Goal: Transaction & Acquisition: Download file/media

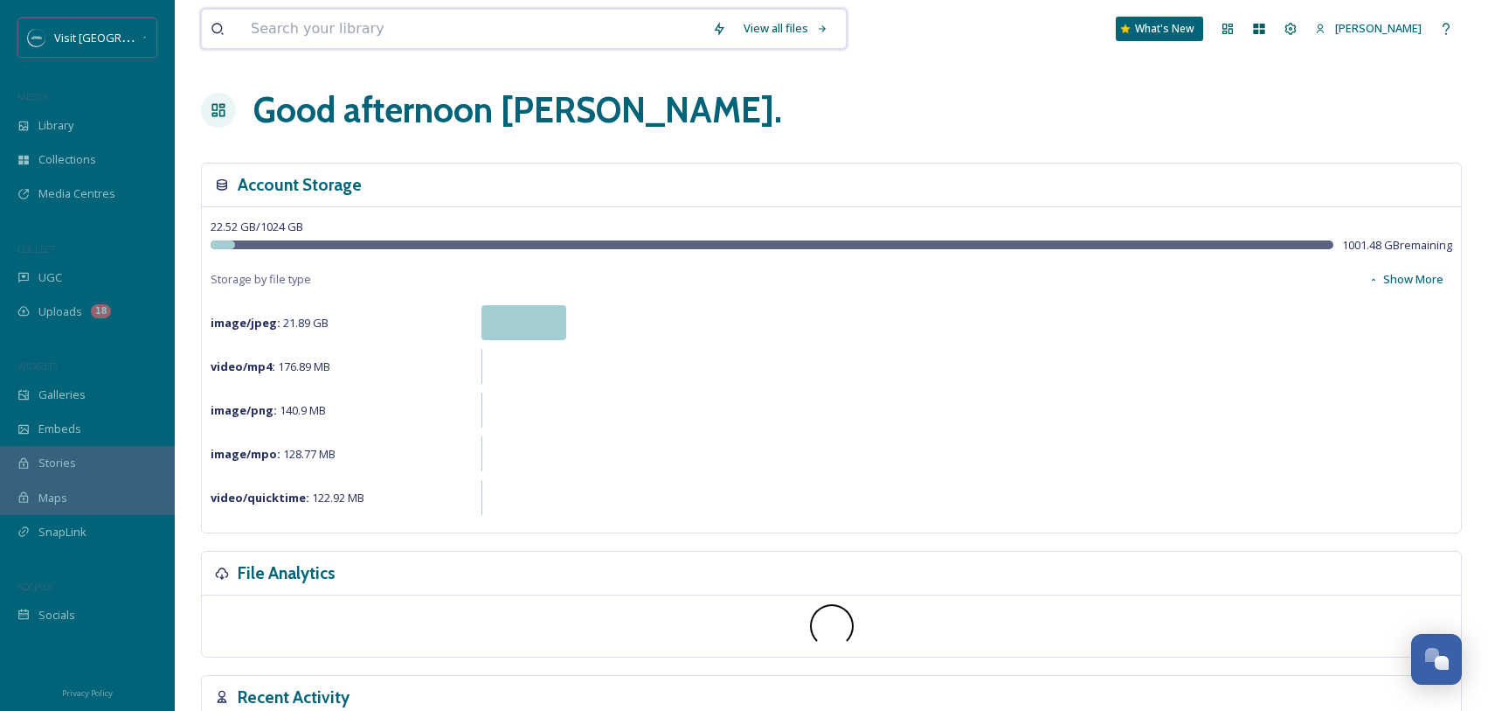
click at [364, 32] on input at bounding box center [472, 29] width 461 height 38
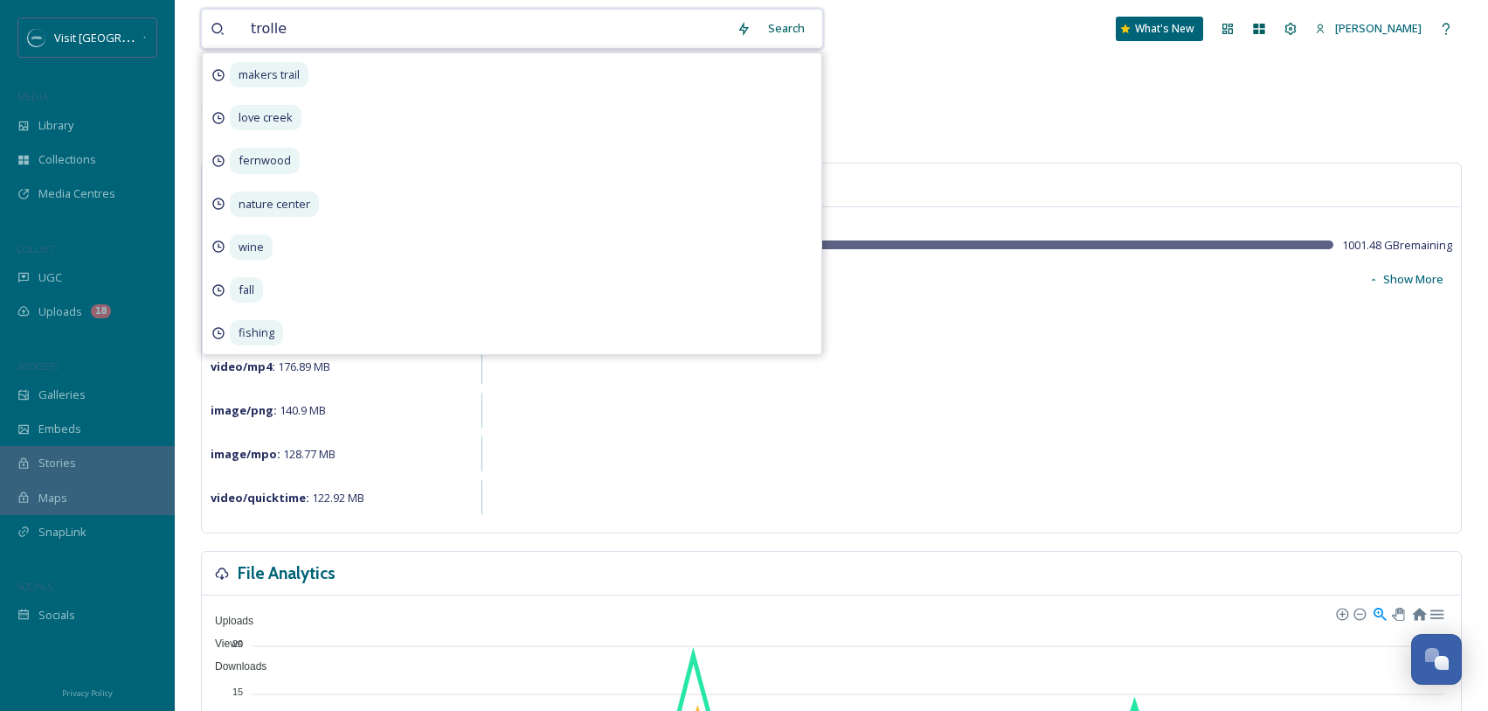
type input "trolley"
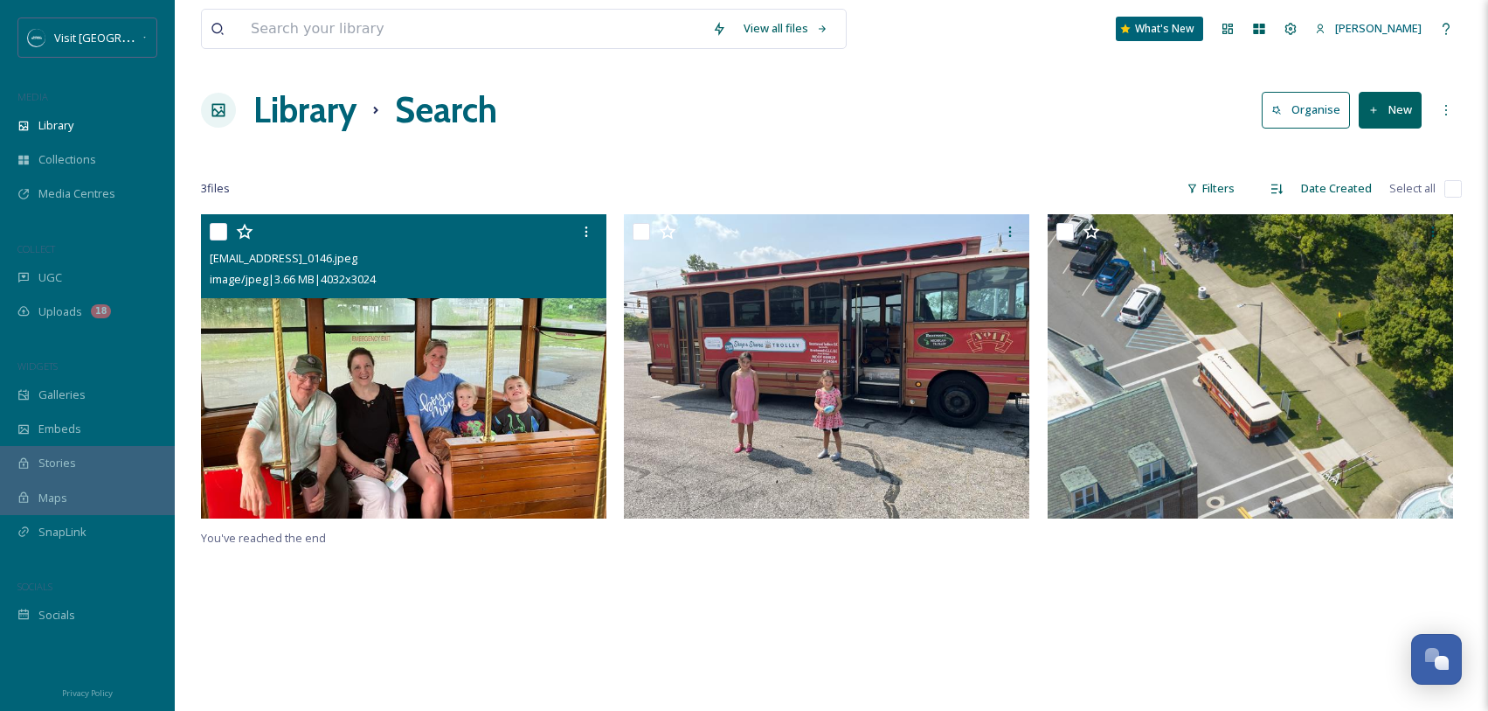
click at [426, 374] on img at bounding box center [404, 366] width 406 height 304
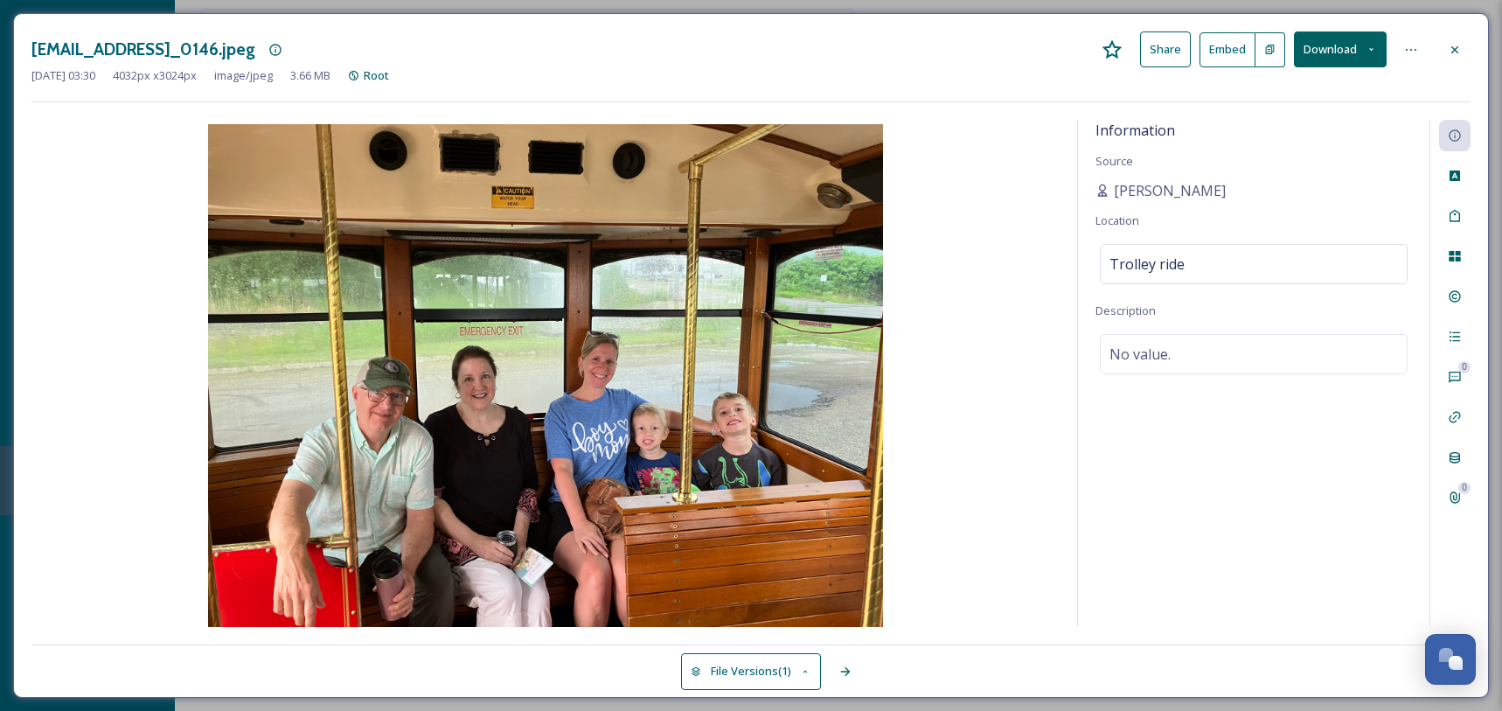
click at [1341, 47] on button "Download" at bounding box center [1340, 49] width 93 height 36
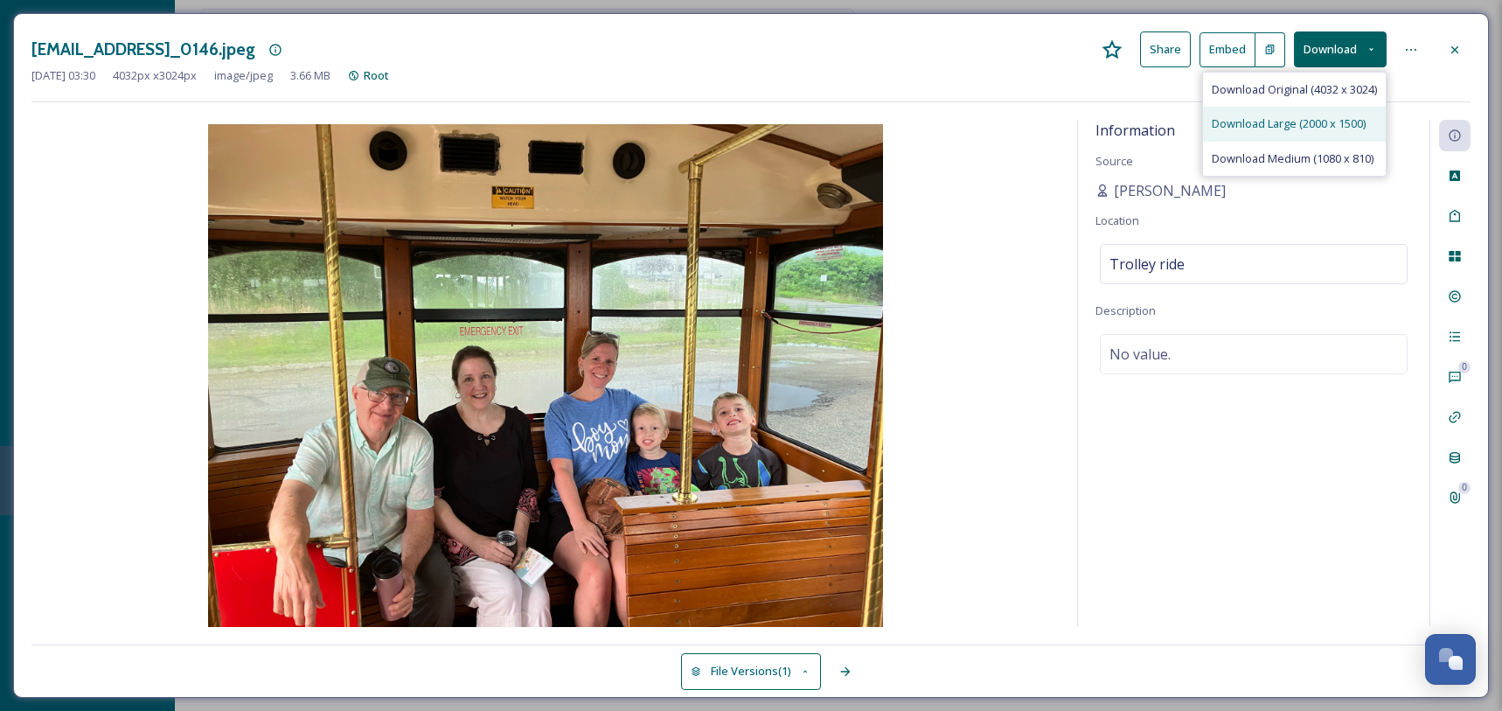
click at [1299, 128] on span "Download Large (2000 x 1500)" at bounding box center [1288, 123] width 154 height 17
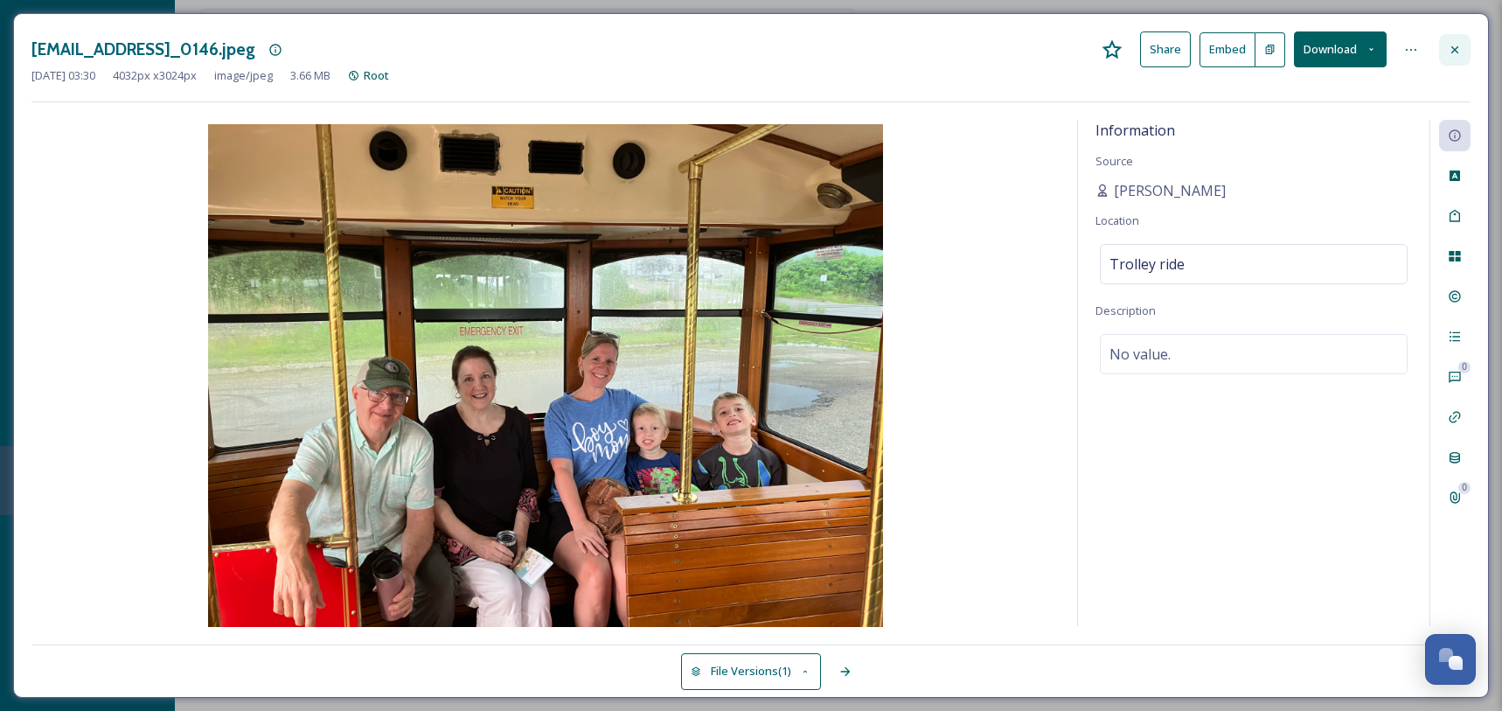
click at [1456, 48] on icon at bounding box center [1454, 50] width 14 height 14
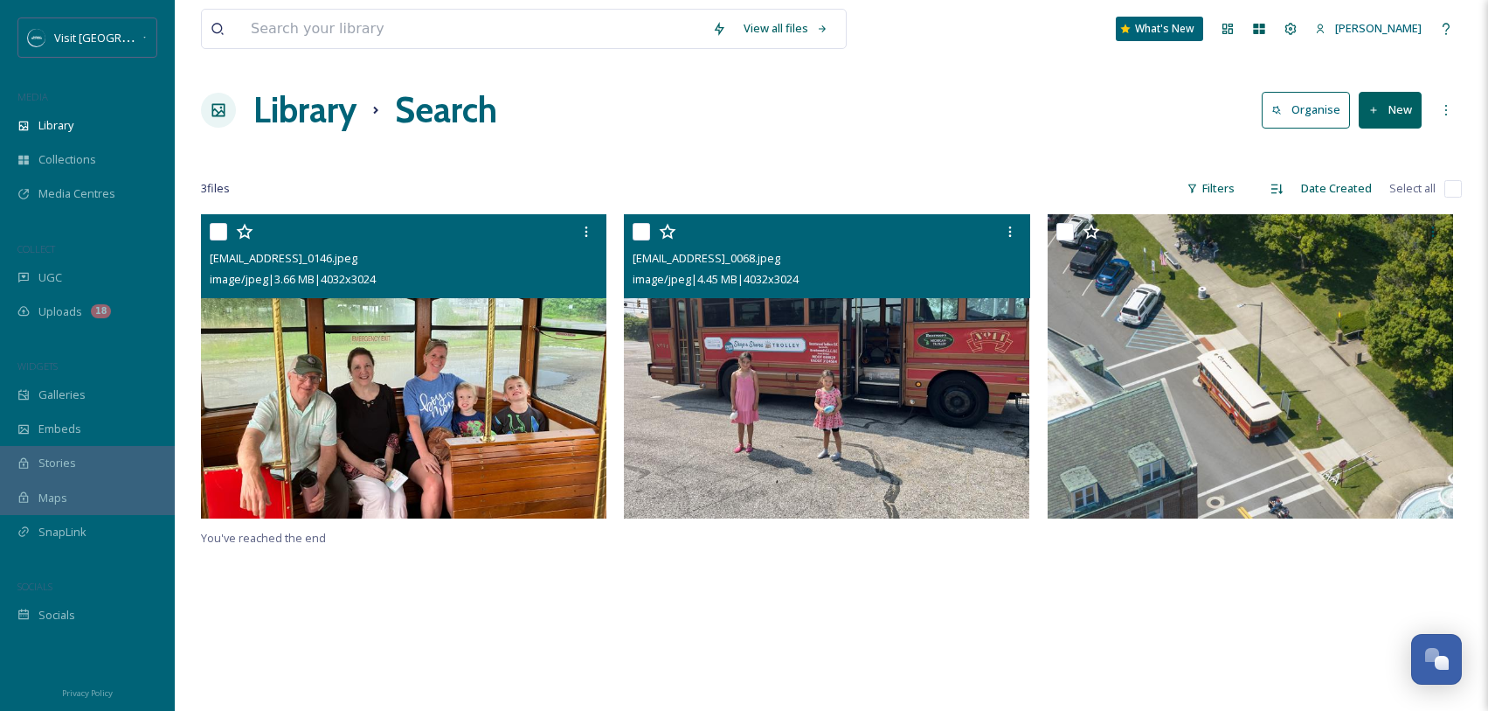
click at [787, 392] on img at bounding box center [827, 366] width 406 height 304
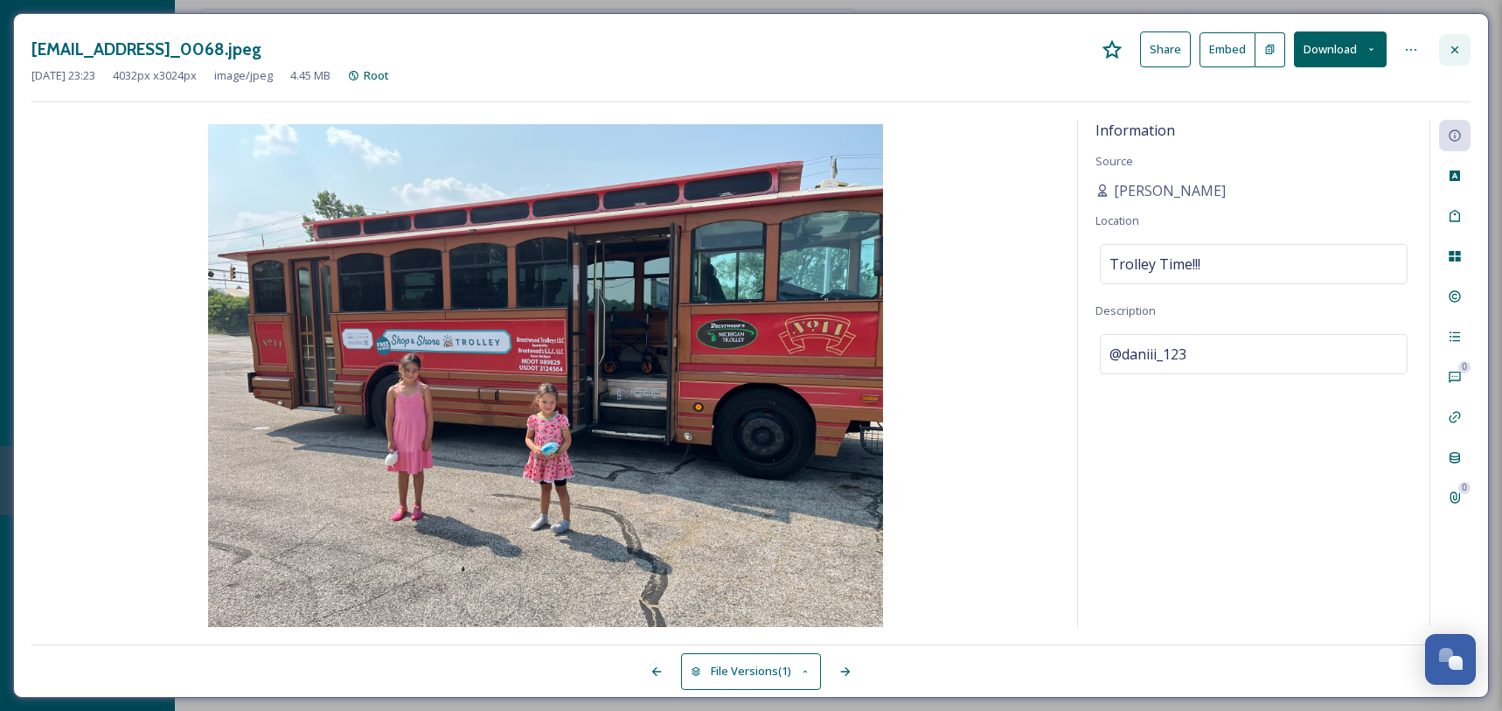
click at [1460, 43] on icon at bounding box center [1454, 50] width 14 height 14
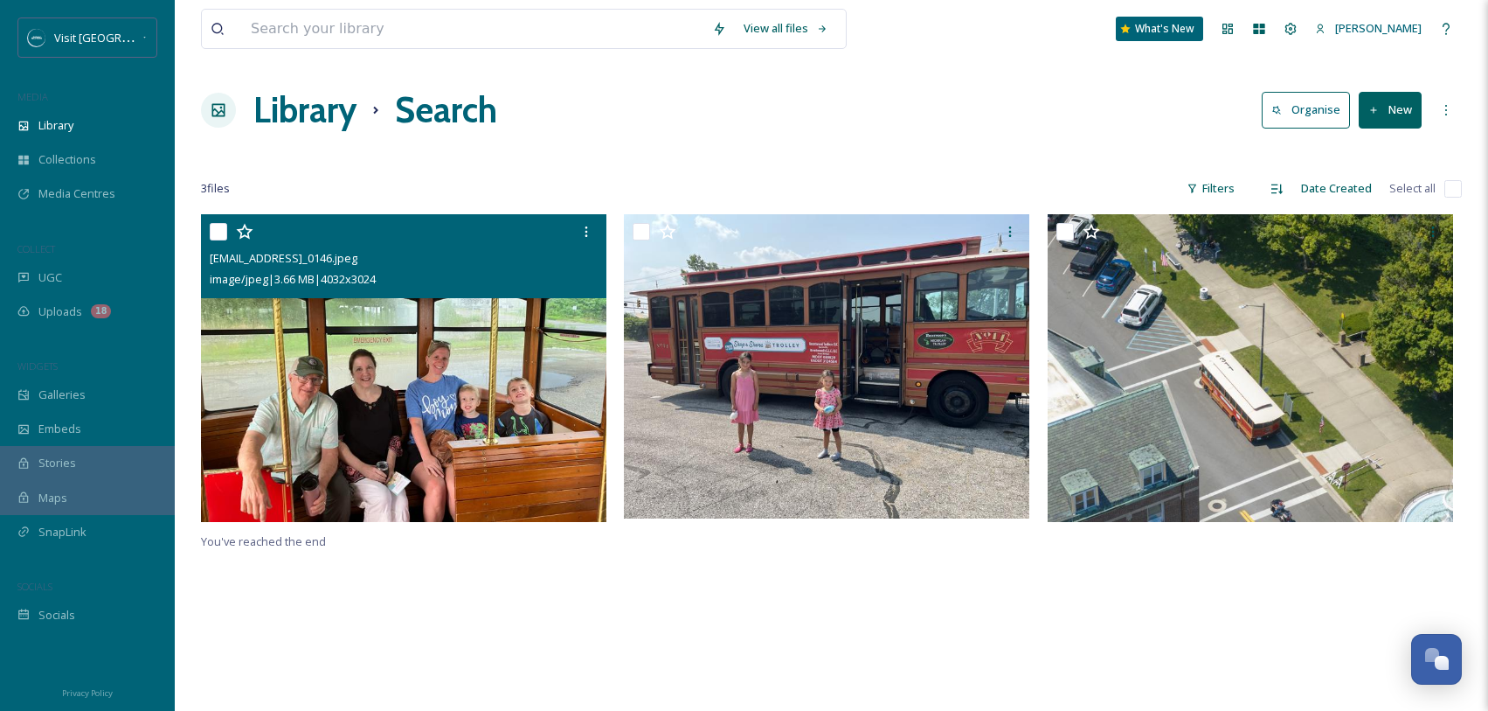
click at [348, 440] on img at bounding box center [406, 368] width 410 height 308
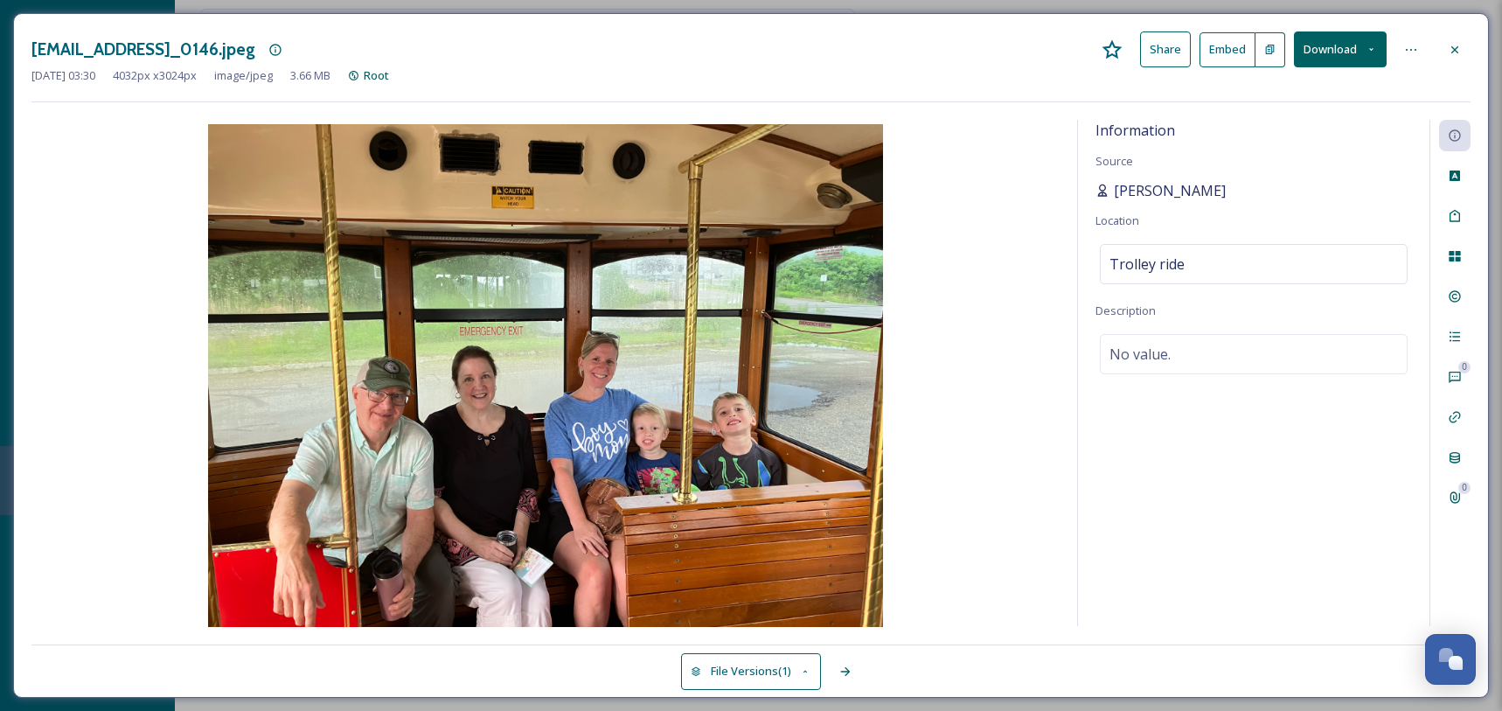
click at [1147, 191] on span "[PERSON_NAME]" at bounding box center [1170, 190] width 112 height 21
click at [1457, 45] on icon at bounding box center [1454, 50] width 14 height 14
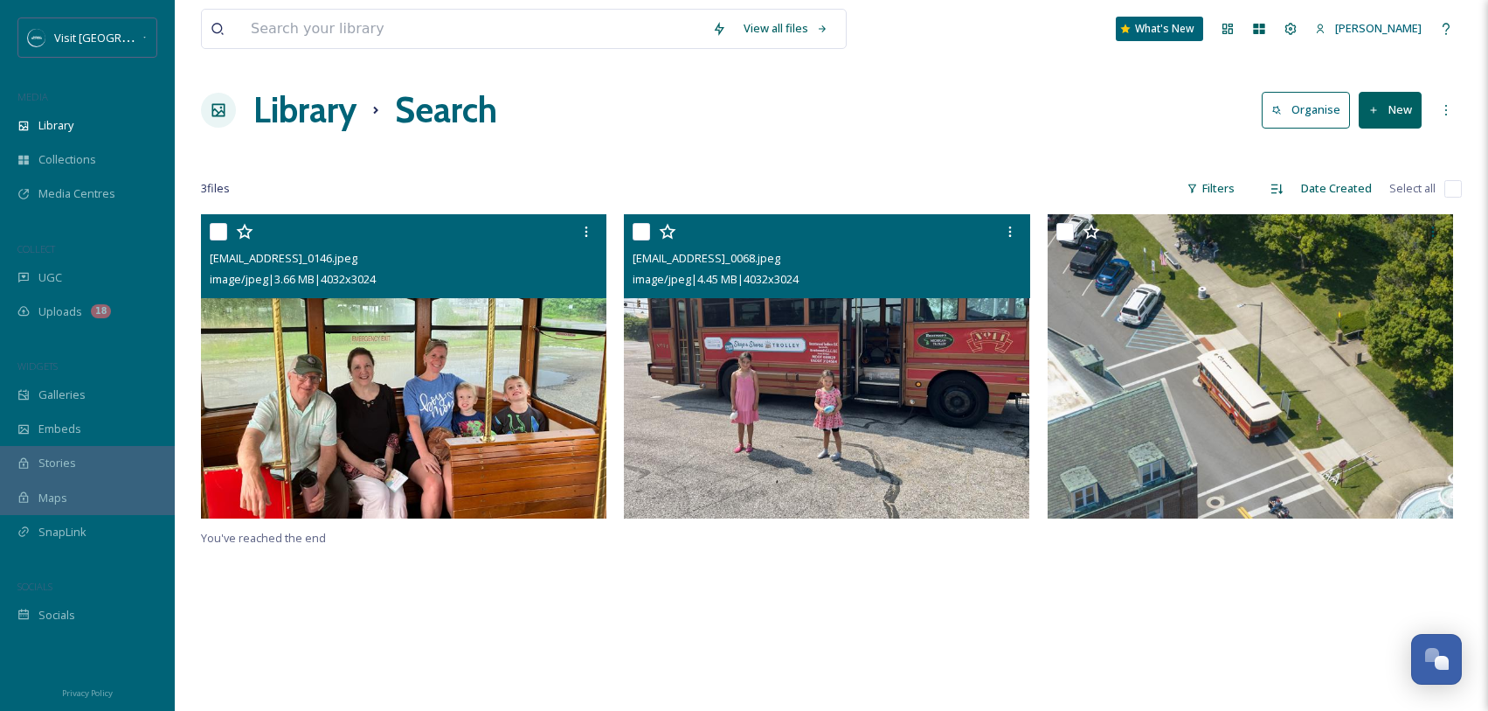
click at [903, 342] on img at bounding box center [827, 366] width 406 height 304
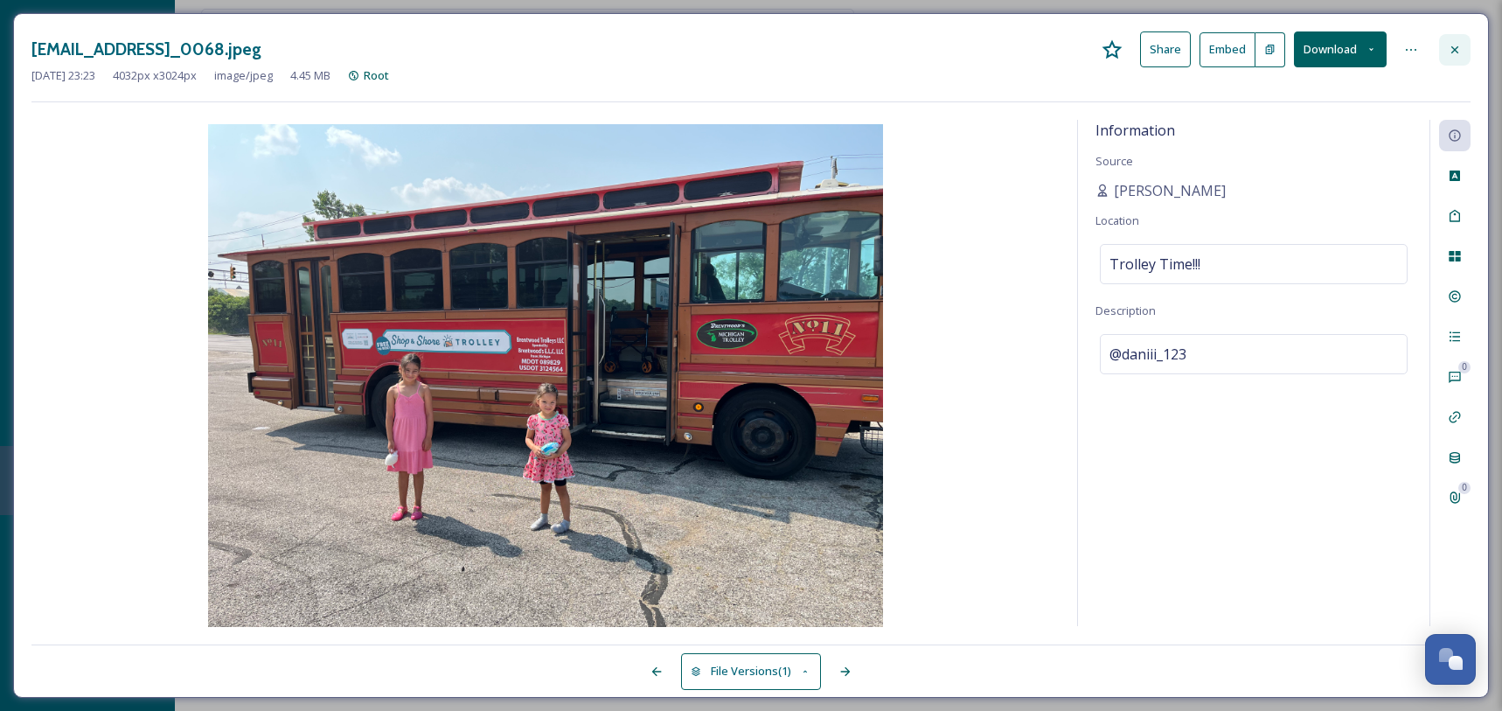
click at [1459, 53] on icon at bounding box center [1454, 50] width 14 height 14
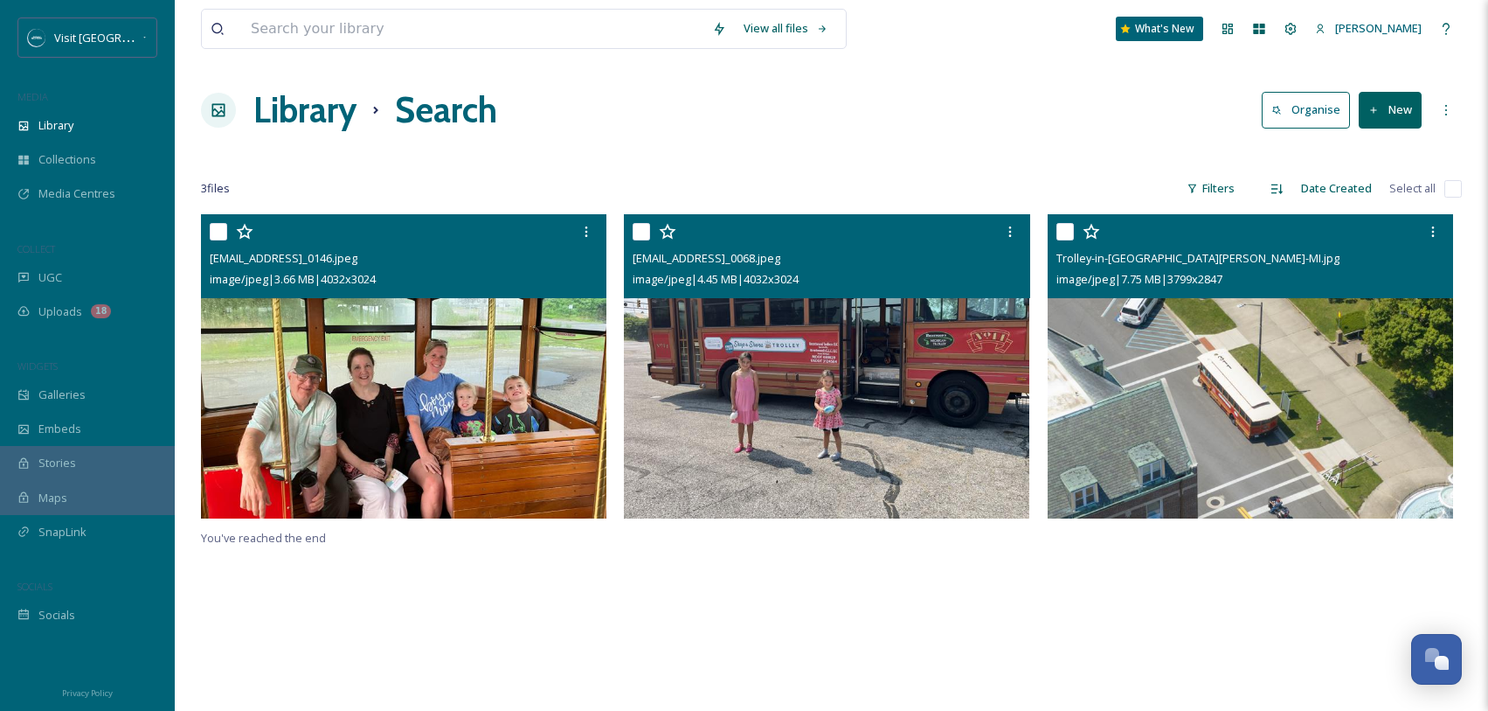
click at [1178, 401] on img at bounding box center [1251, 366] width 406 height 304
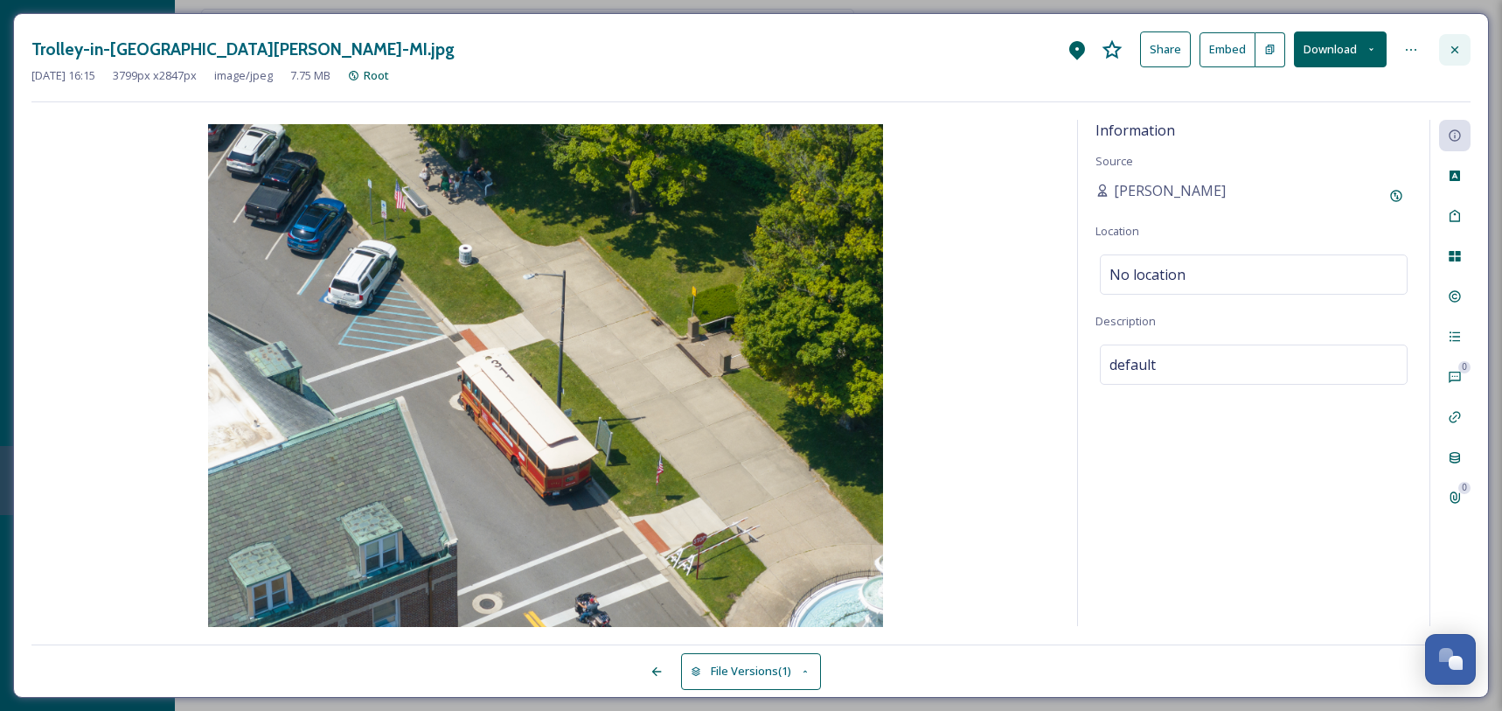
click at [1456, 50] on icon at bounding box center [1454, 50] width 14 height 14
